Goal: Information Seeking & Learning: Learn about a topic

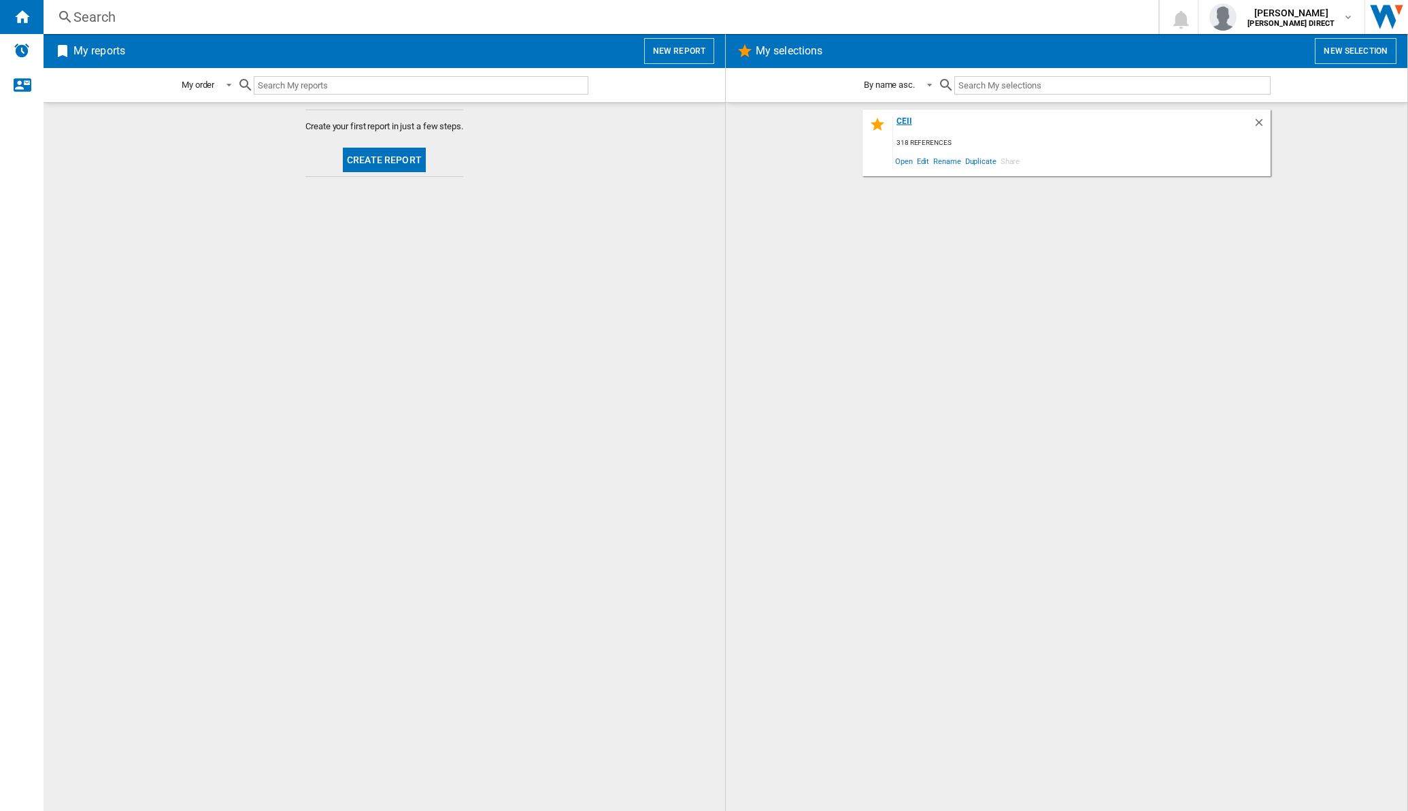
click at [898, 120] on div "CEII" at bounding box center [1073, 125] width 360 height 18
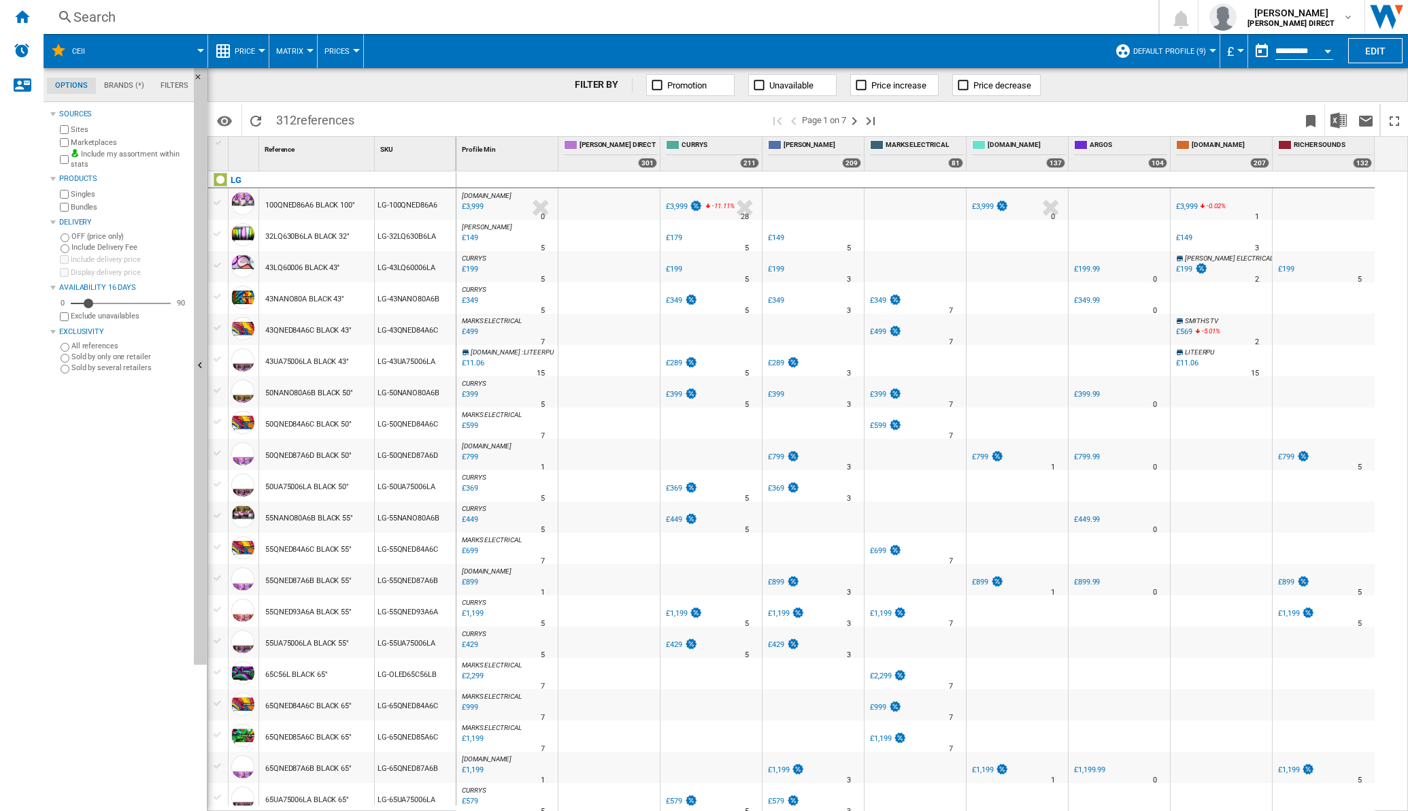
click at [303, 52] on button "Matrix" at bounding box center [293, 51] width 34 height 34
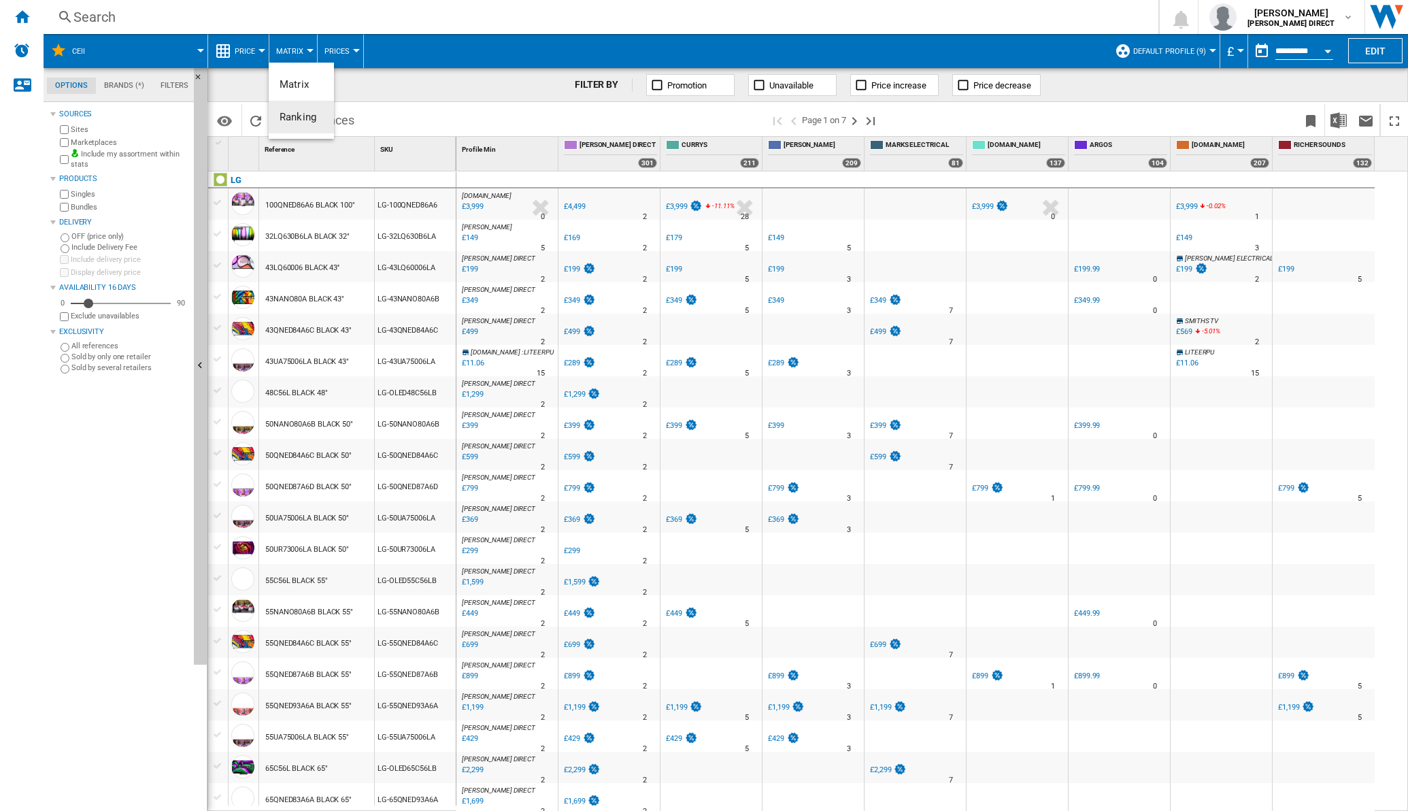
click at [312, 112] on span "Ranking" at bounding box center [298, 117] width 37 height 12
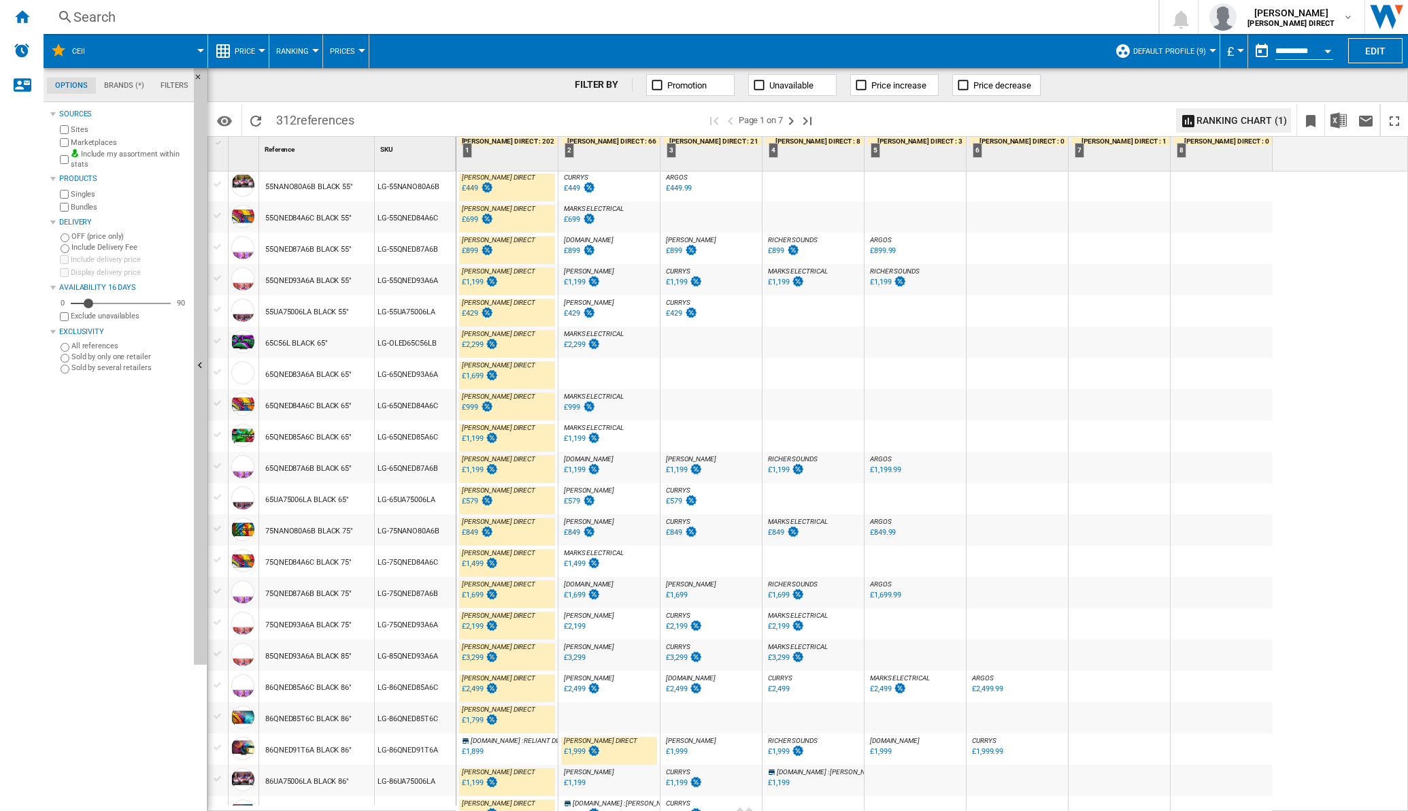
scroll to position [940, 0]
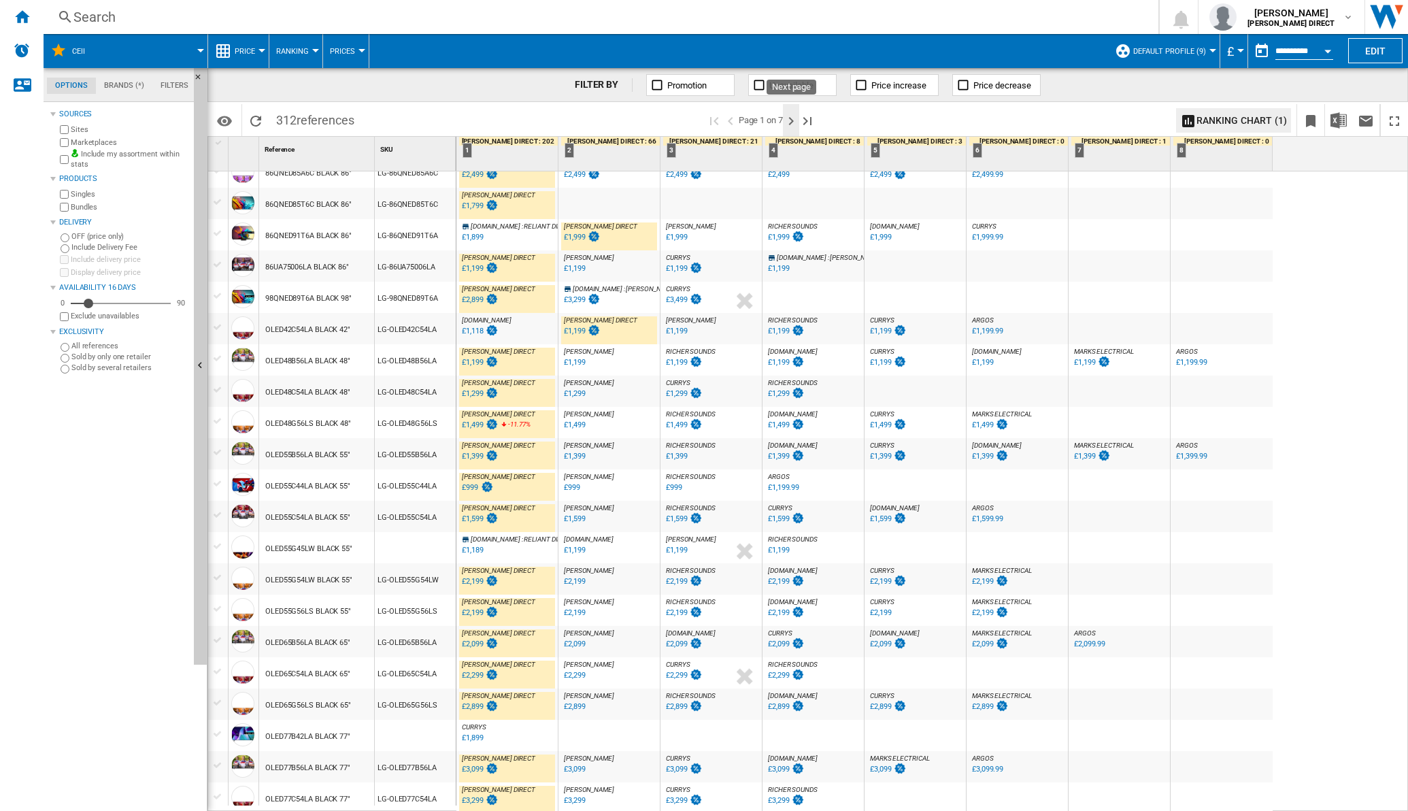
click at [796, 126] on ng-md-icon "Next page" at bounding box center [791, 121] width 16 height 16
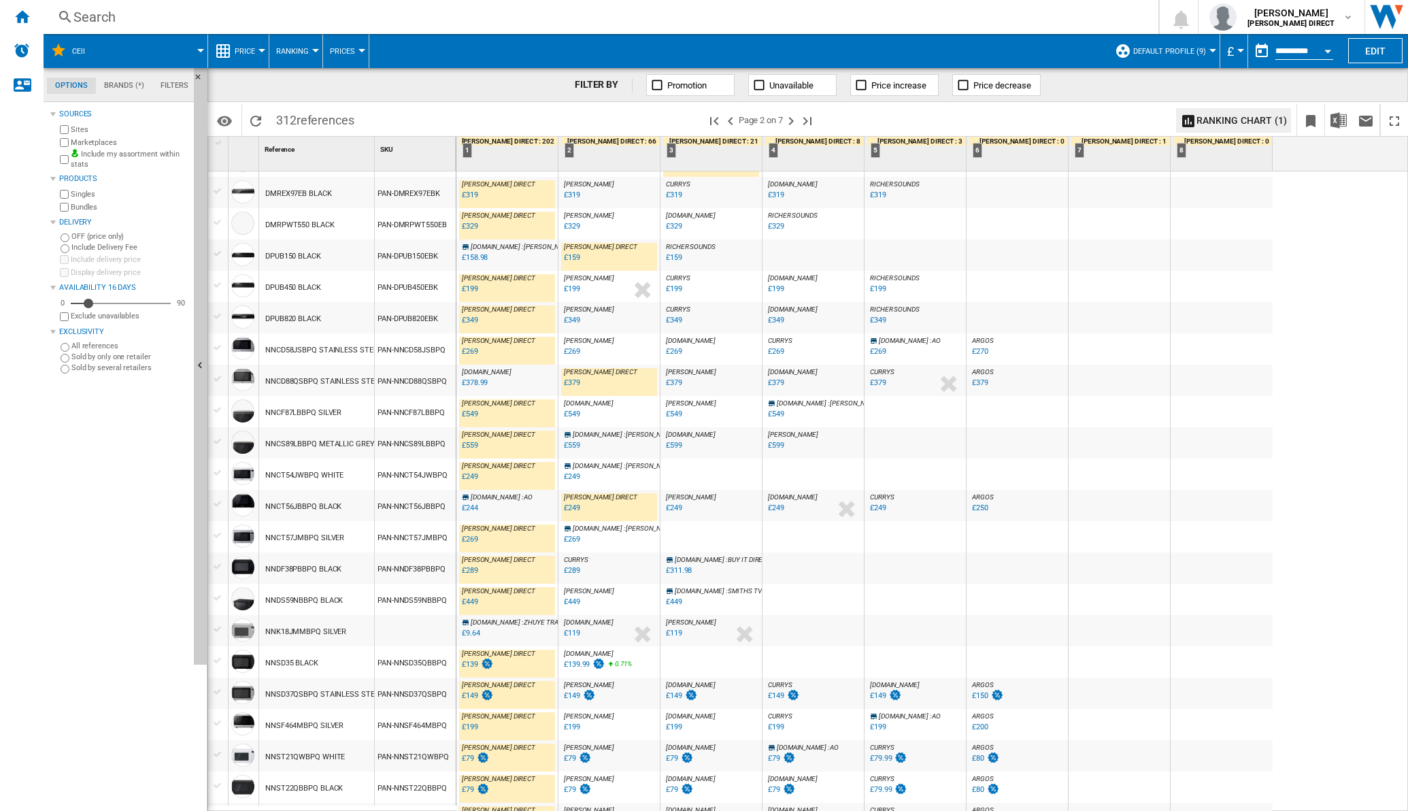
scroll to position [956, 0]
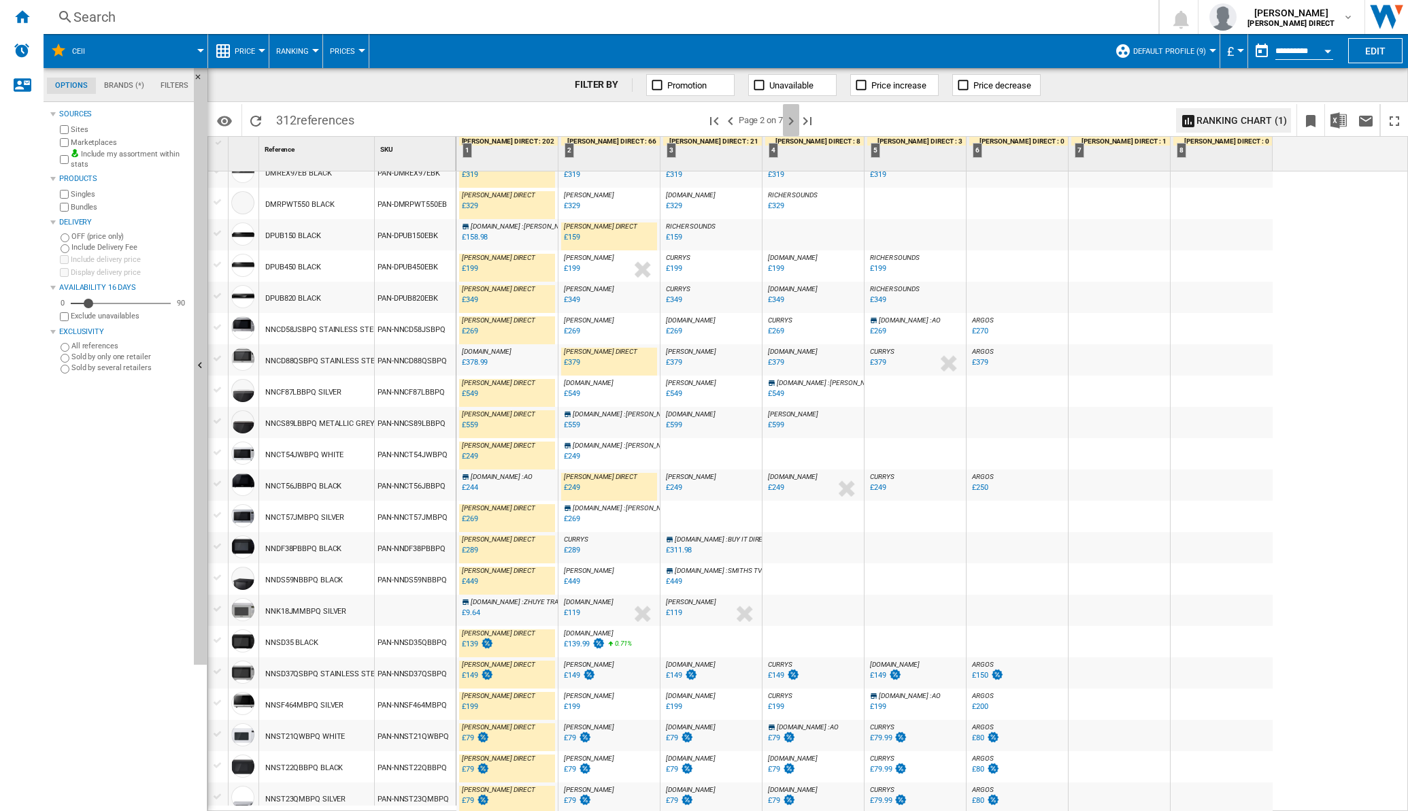
click at [793, 127] on ng-md-icon "Next page" at bounding box center [791, 121] width 16 height 16
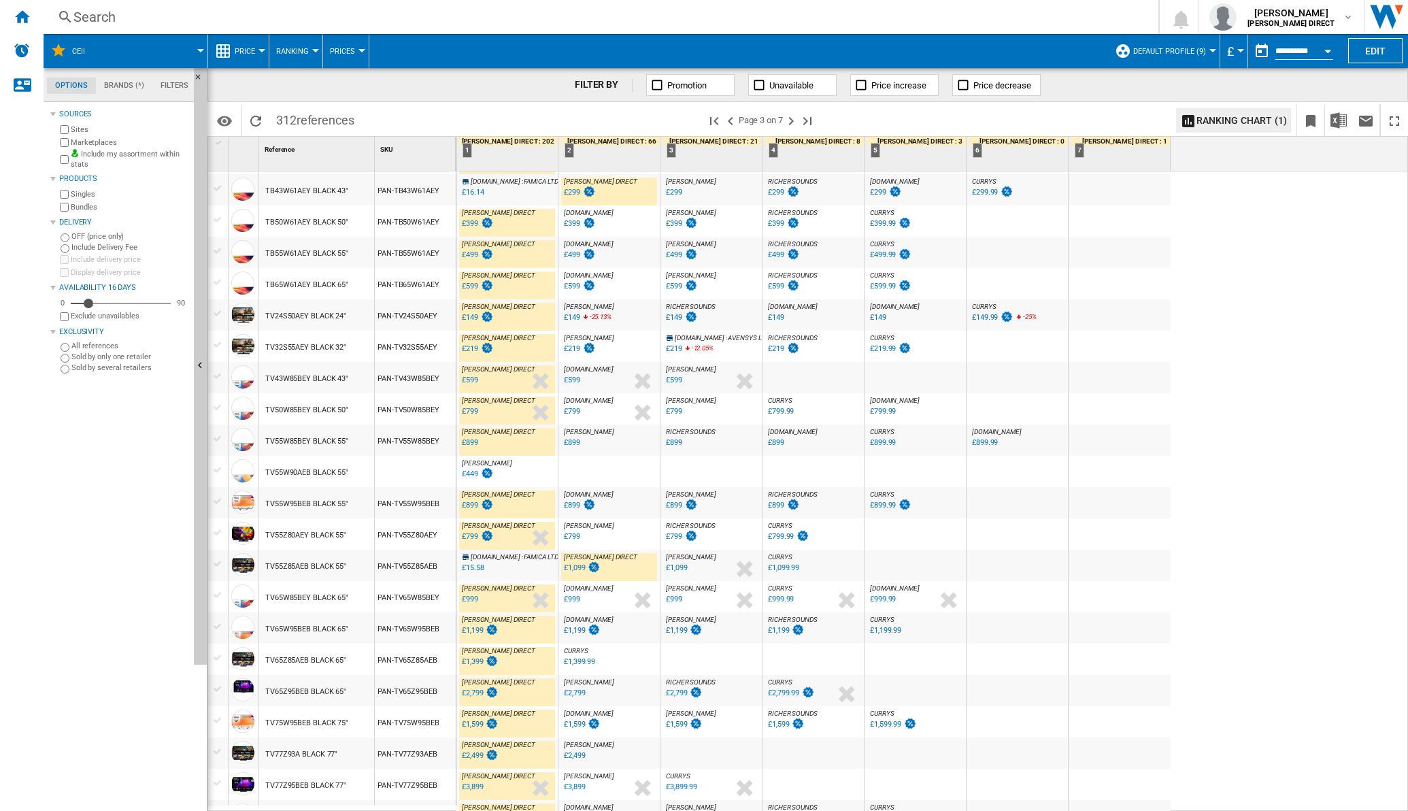
scroll to position [956, 0]
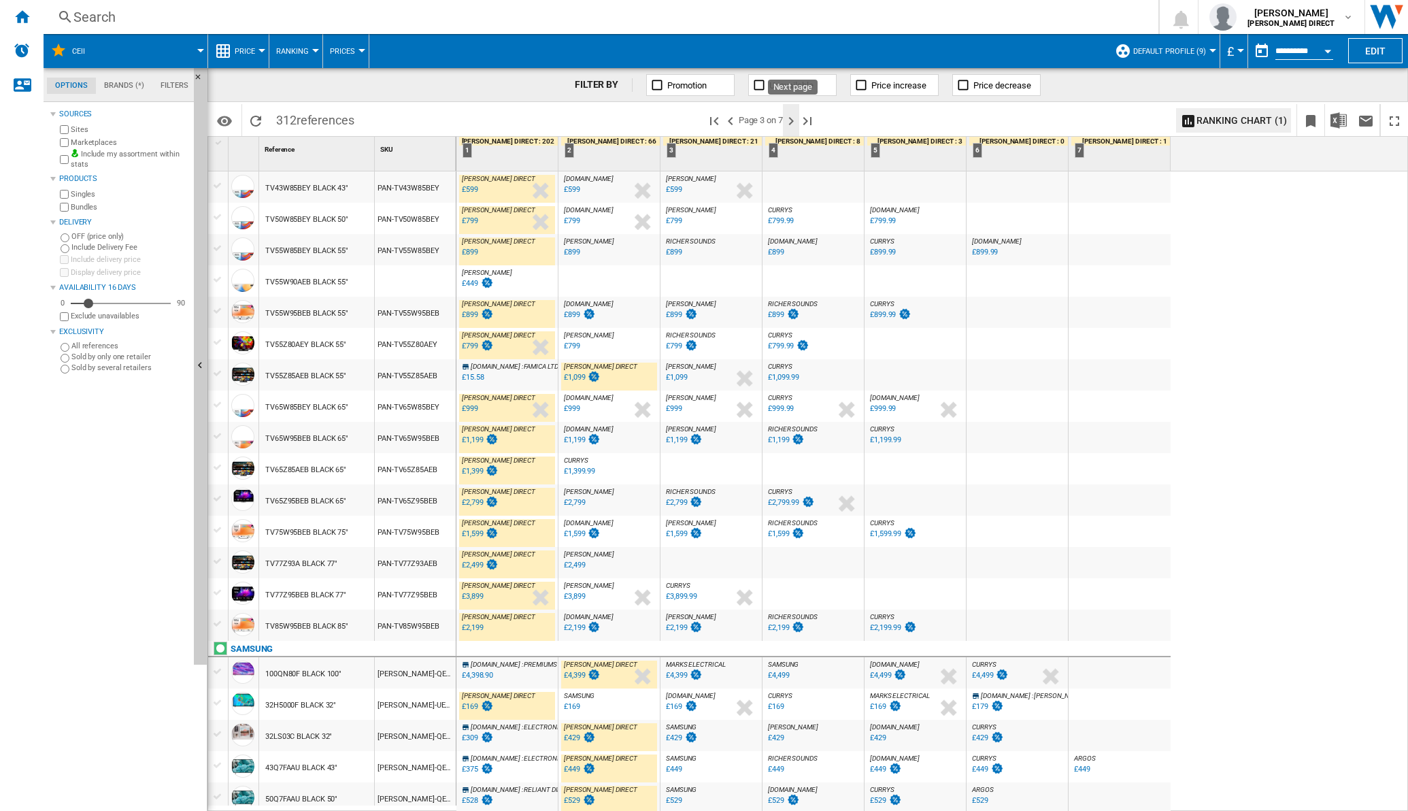
click at [791, 119] on ng-md-icon "Next page" at bounding box center [791, 121] width 16 height 16
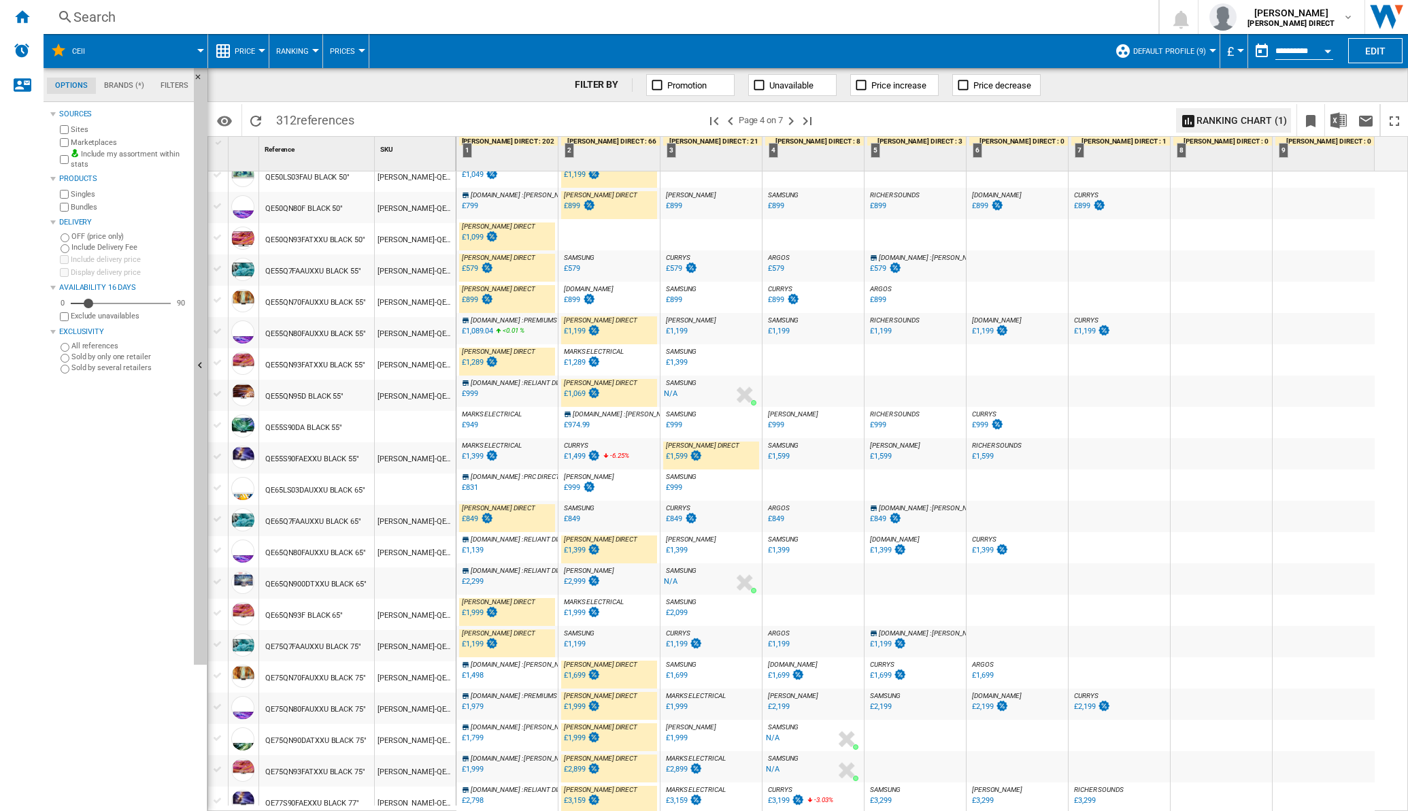
scroll to position [940, 0]
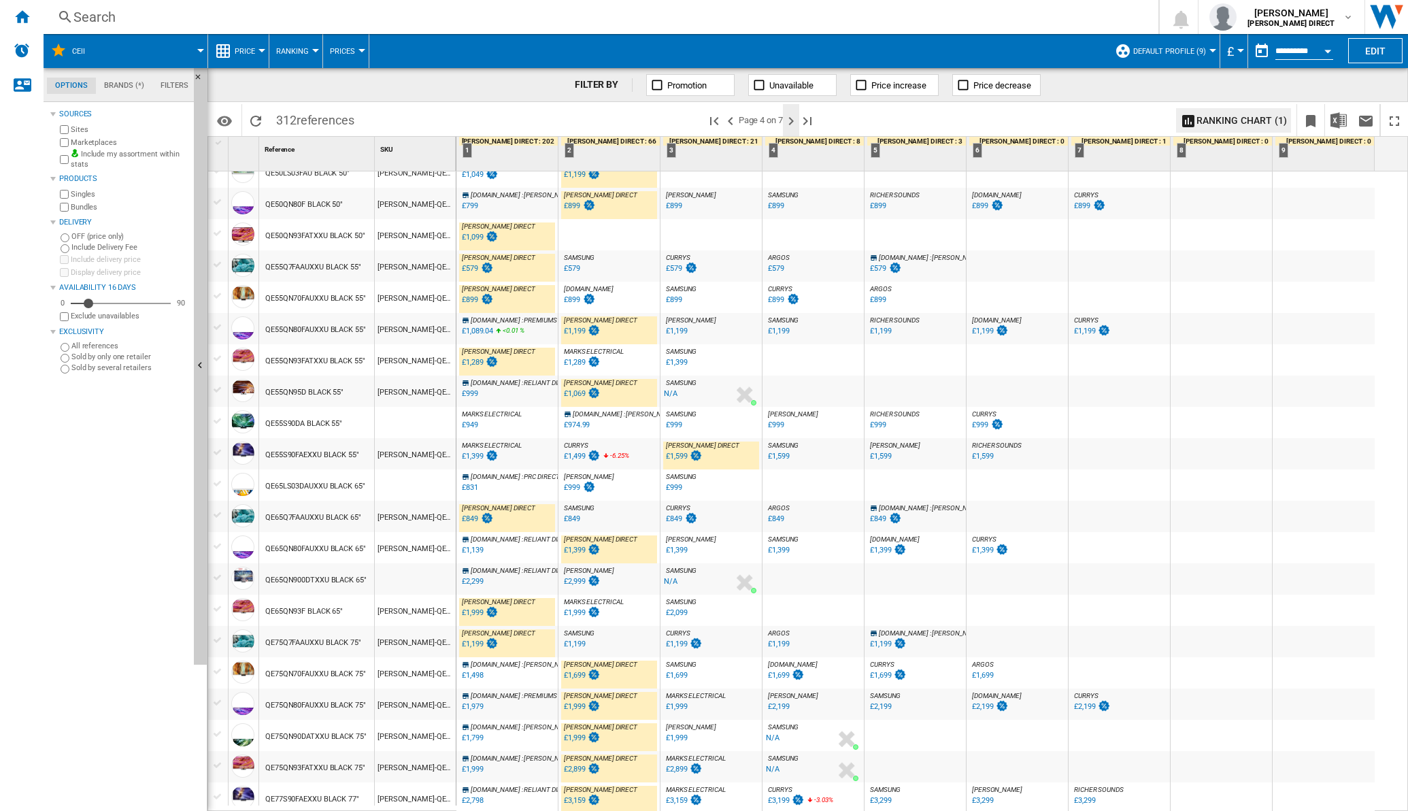
click at [793, 120] on ng-md-icon "Next page" at bounding box center [791, 121] width 16 height 16
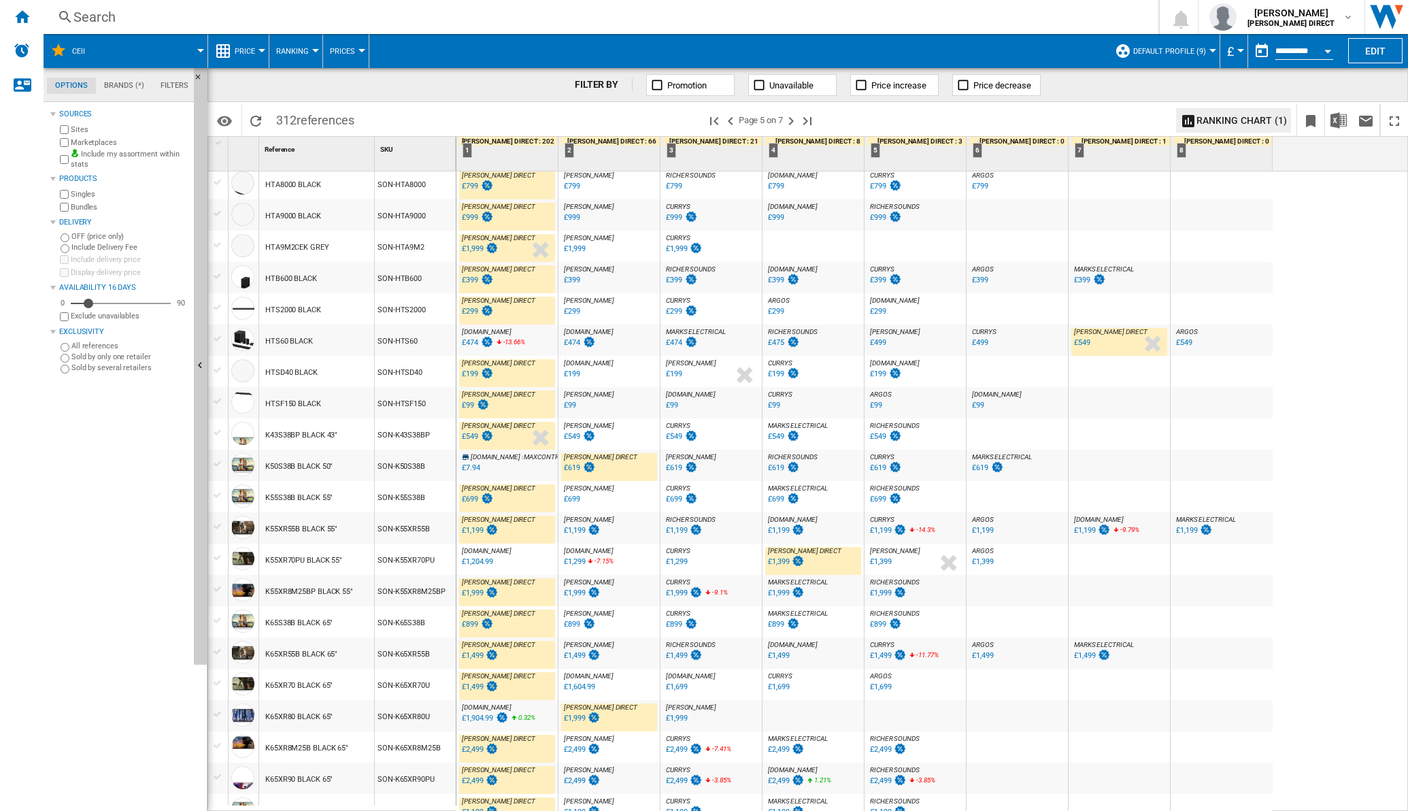
scroll to position [595, 0]
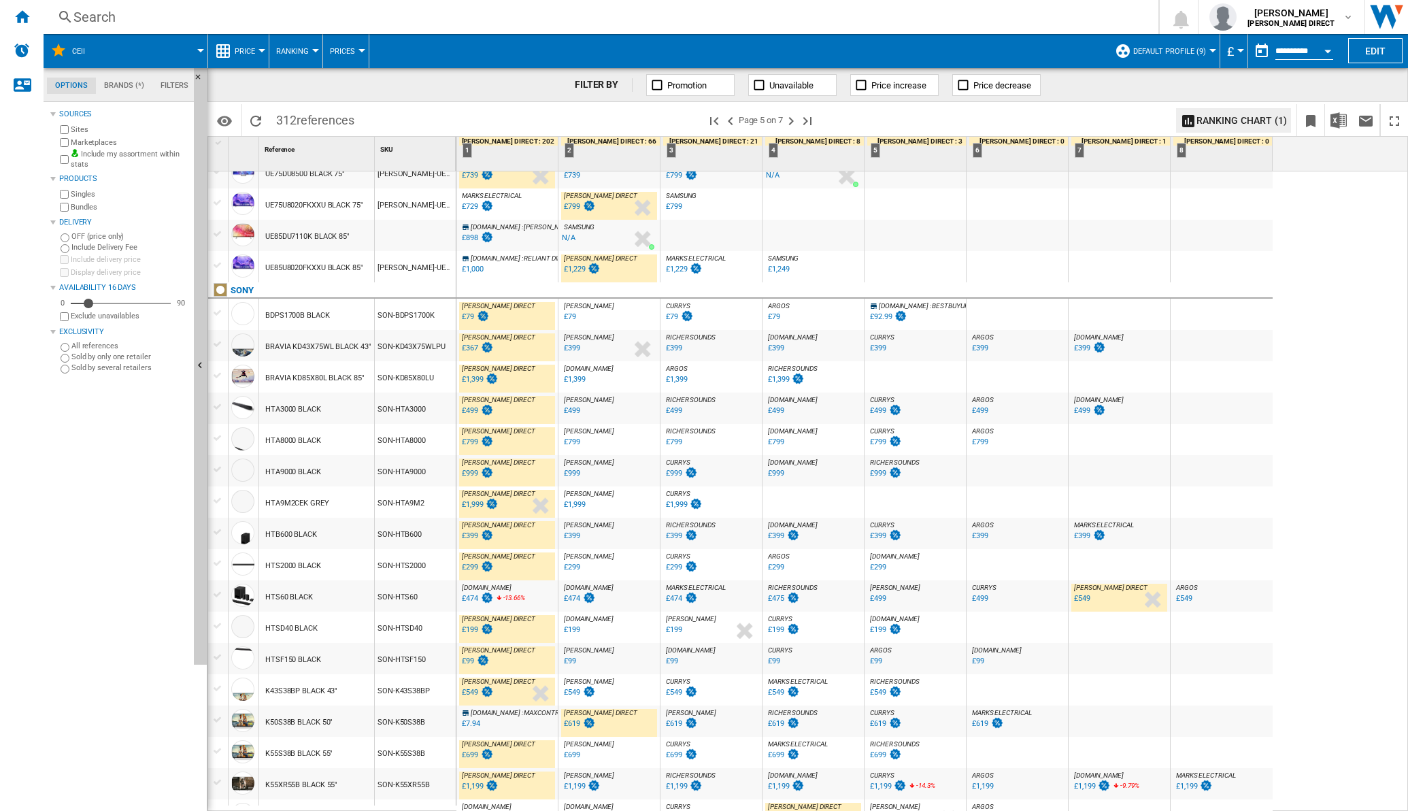
click at [982, 599] on div "£499" at bounding box center [980, 598] width 16 height 9
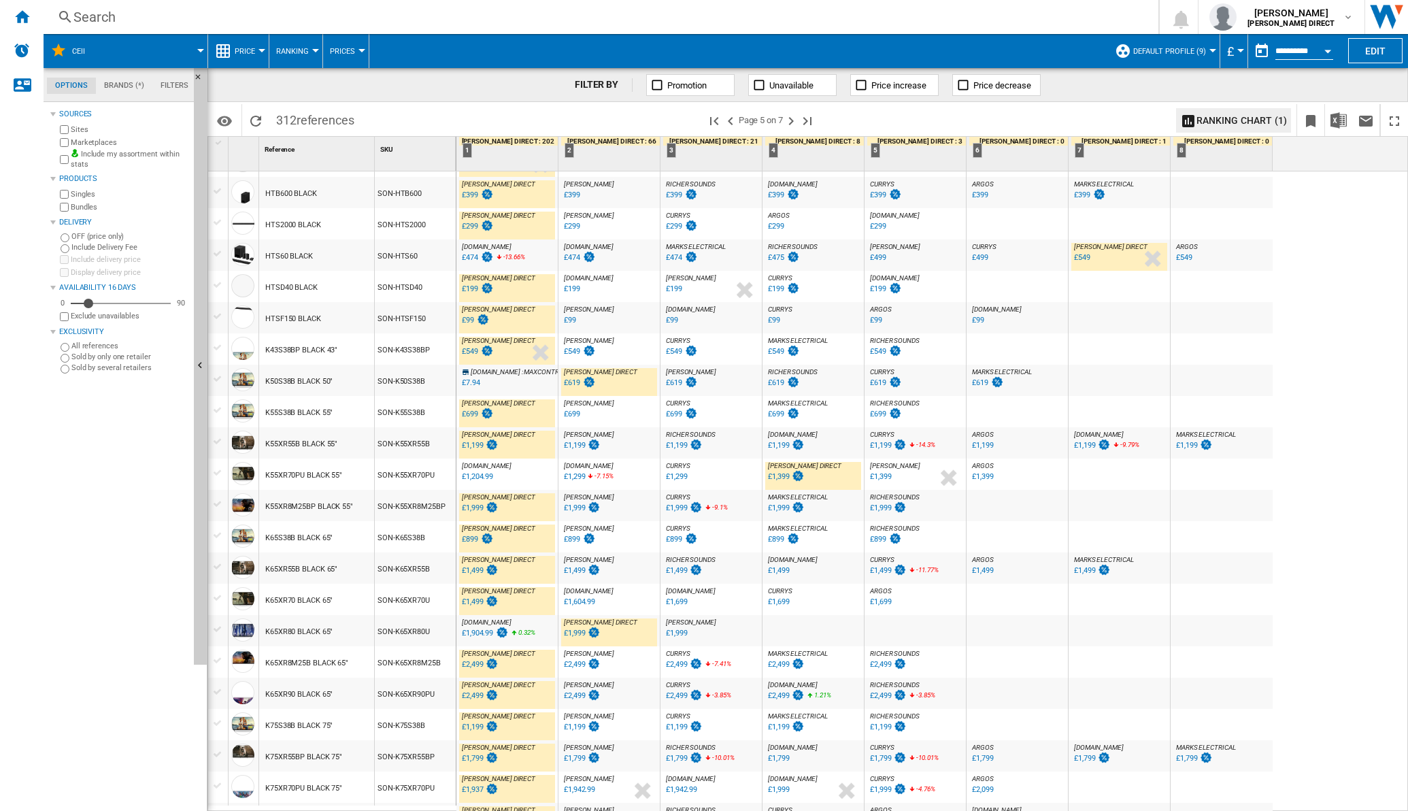
scroll to position [956, 0]
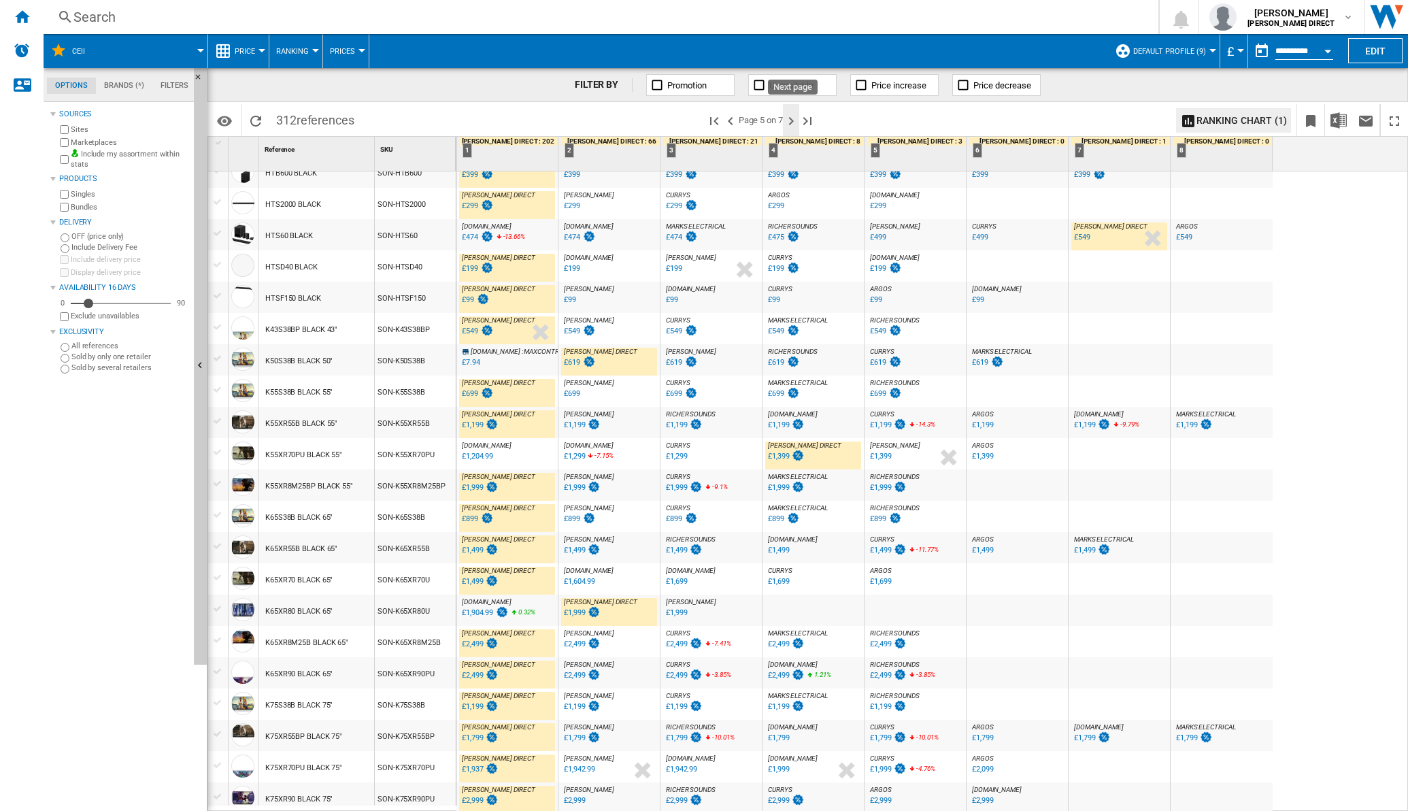
click at [791, 119] on ng-md-icon "Next page" at bounding box center [791, 121] width 16 height 16
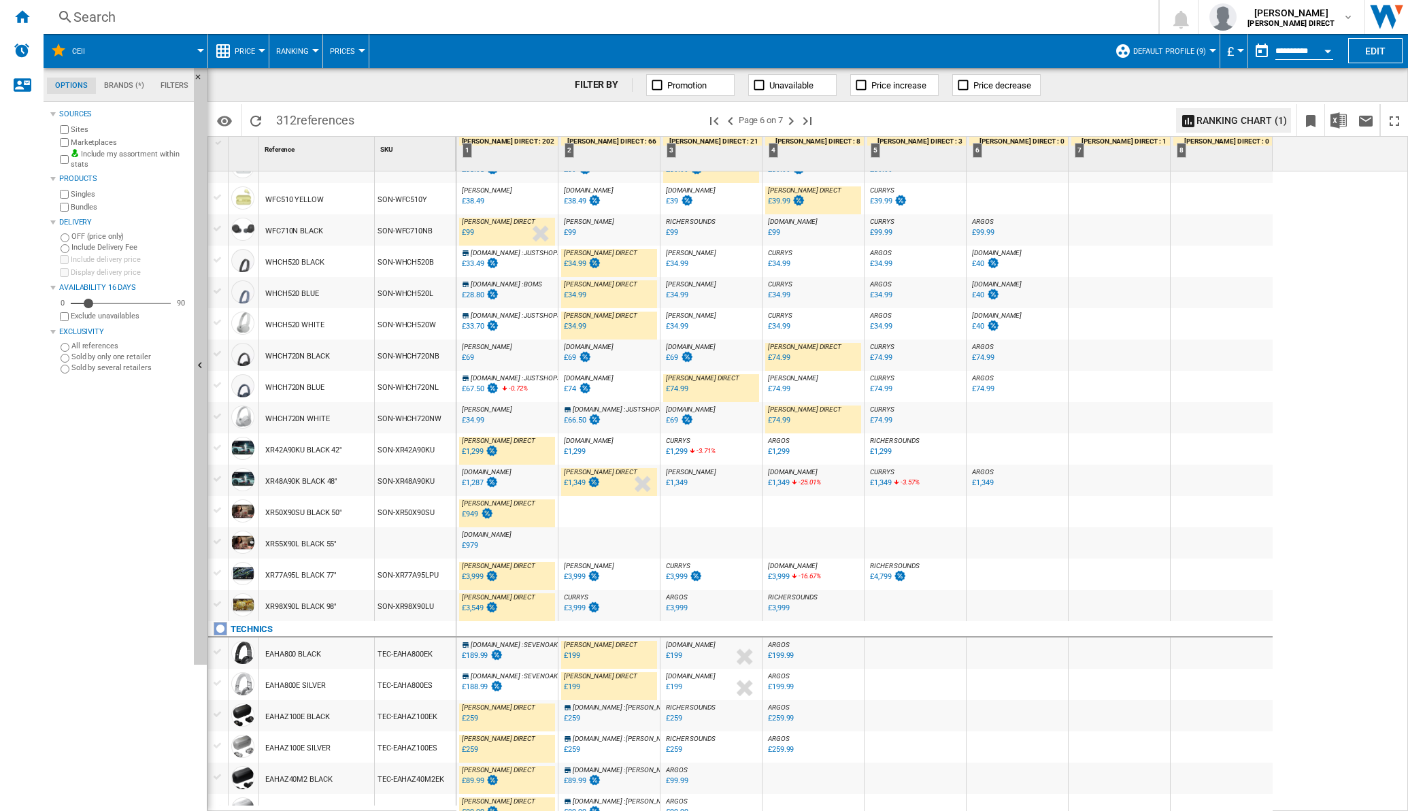
scroll to position [956, 0]
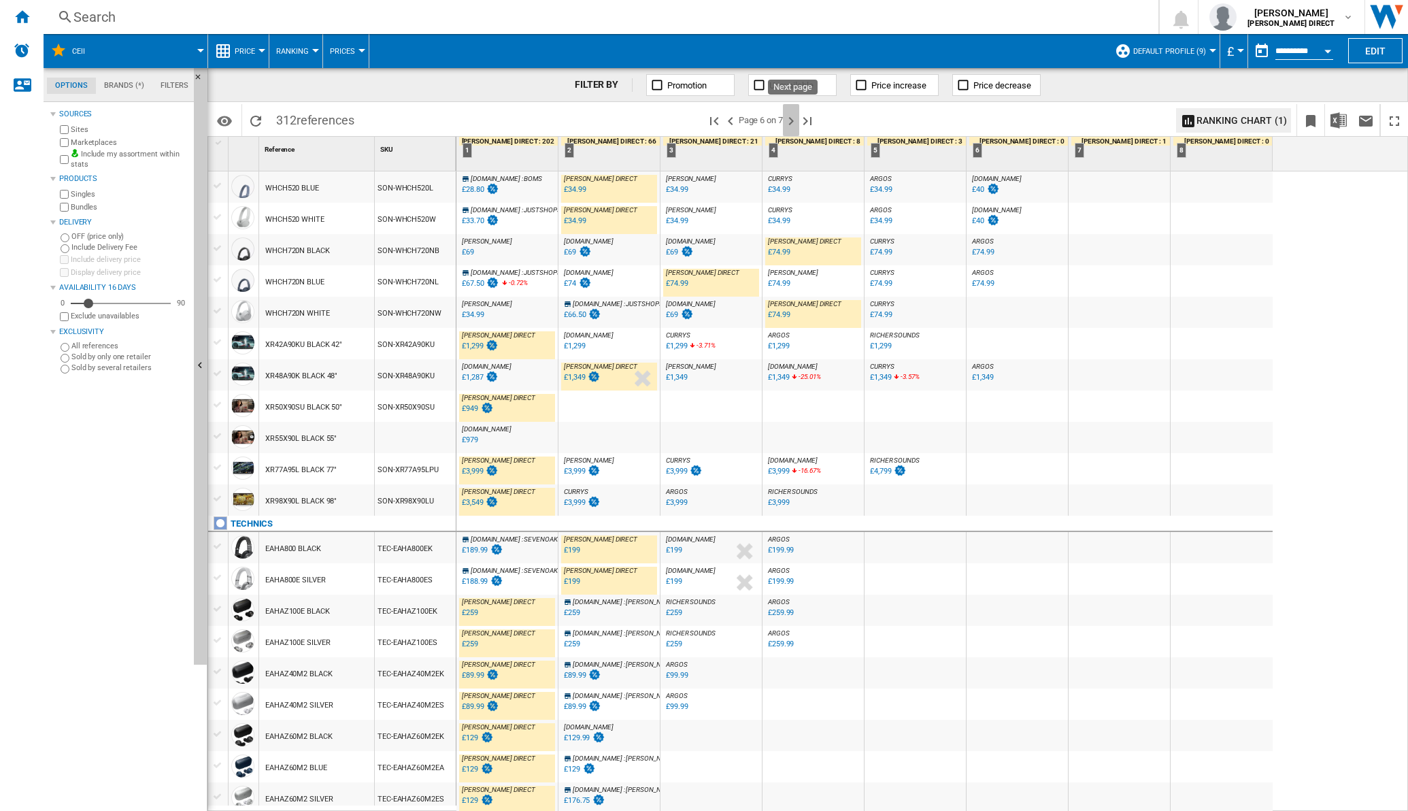
click at [794, 117] on ng-md-icon "Next page" at bounding box center [791, 121] width 16 height 16
